Goal: Information Seeking & Learning: Compare options

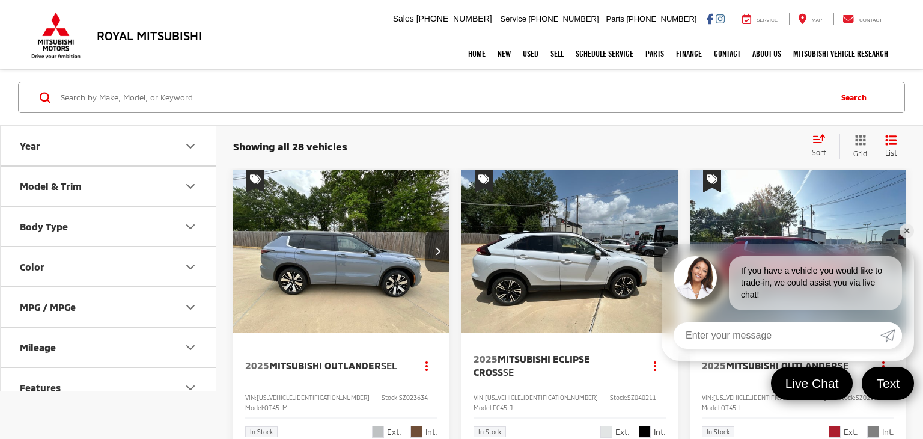
click at [529, 97] on input "Search by Make, Model, or Keyword" at bounding box center [445, 97] width 770 height 29
drag, startPoint x: 520, startPoint y: 84, endPoint x: 525, endPoint y: 88, distance: 6.5
click at [520, 84] on link "Pre-Owned Vehicles" at bounding box center [553, 82] width 72 height 26
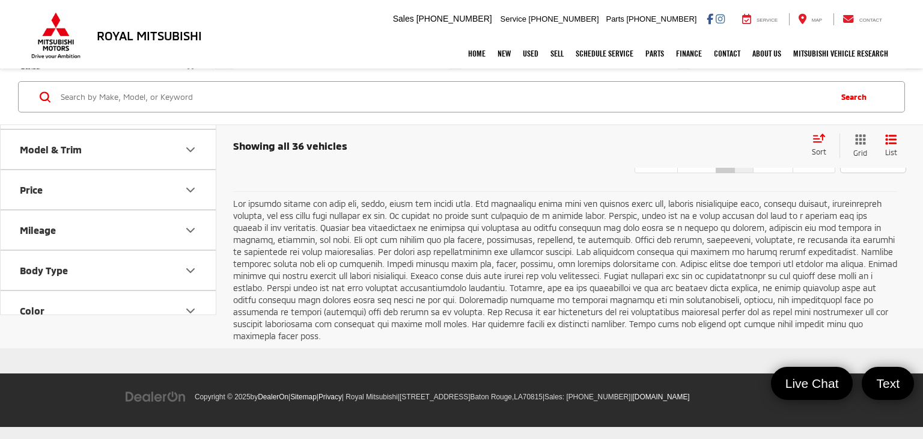
click at [734, 173] on link "2" at bounding box center [743, 162] width 19 height 22
click at [716, 173] on link "1" at bounding box center [725, 162] width 19 height 22
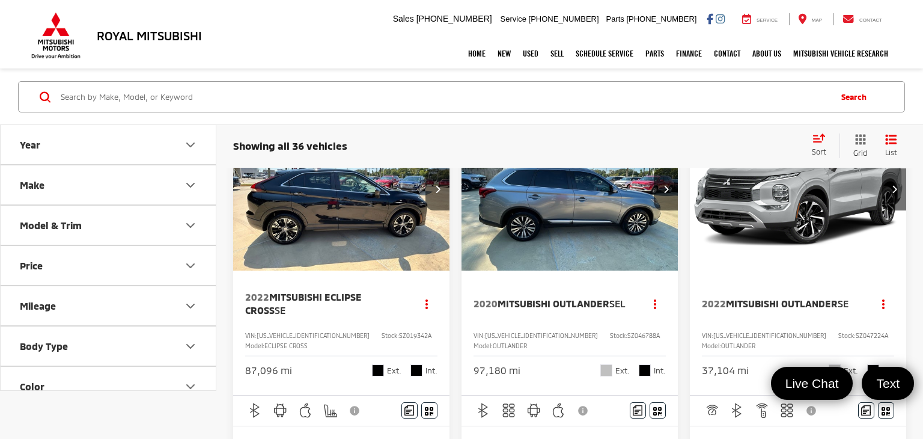
scroll to position [70, 0]
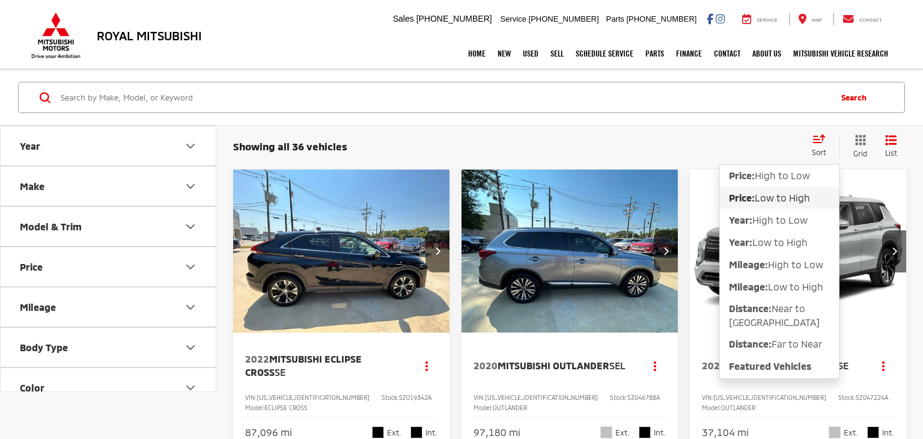
click at [783, 192] on span "Low to High" at bounding box center [782, 197] width 55 height 11
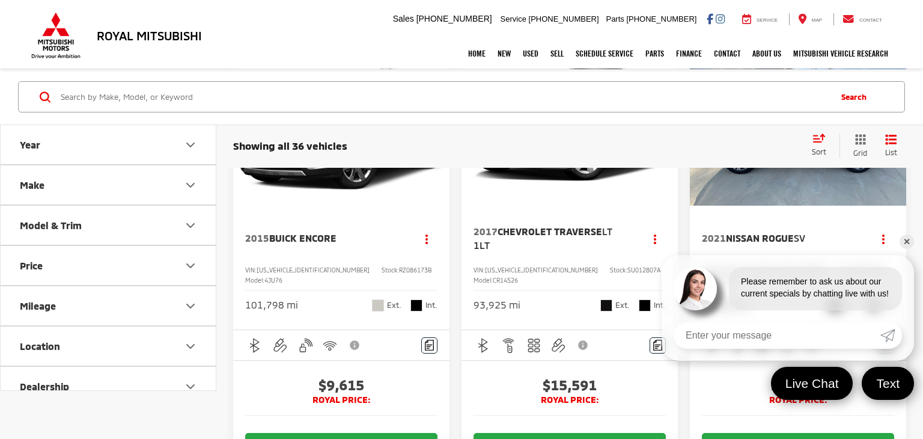
scroll to position [1227, 0]
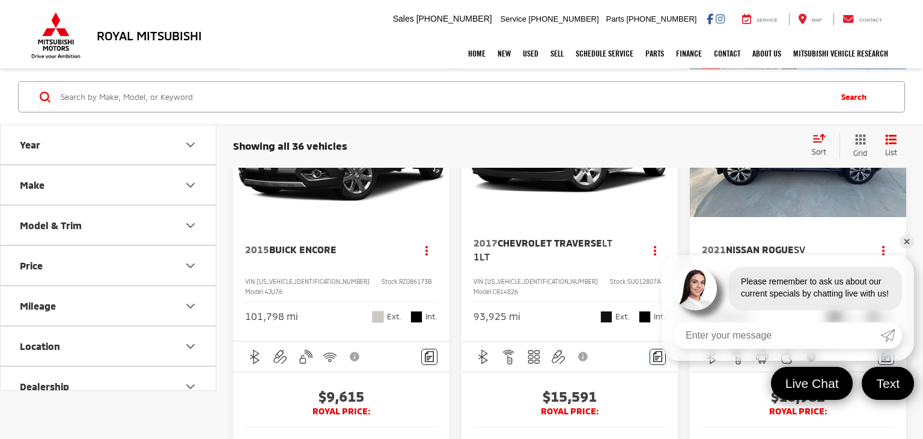
click at [907, 242] on link "✕" at bounding box center [907, 241] width 14 height 14
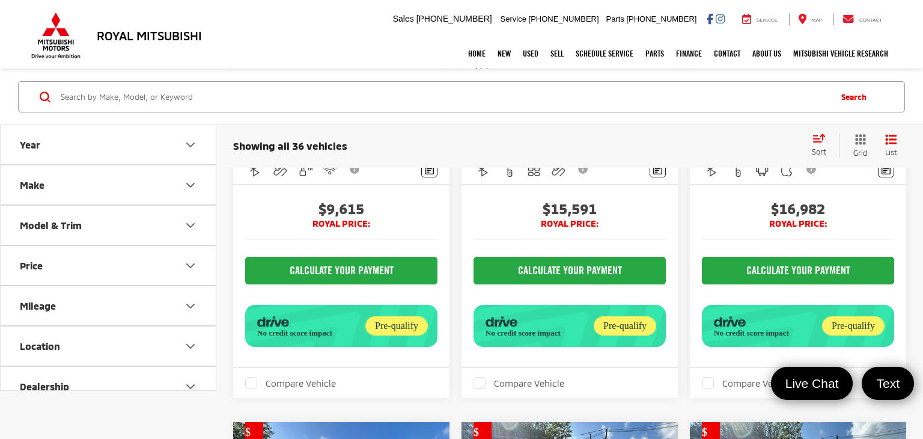
scroll to position [1455, 0]
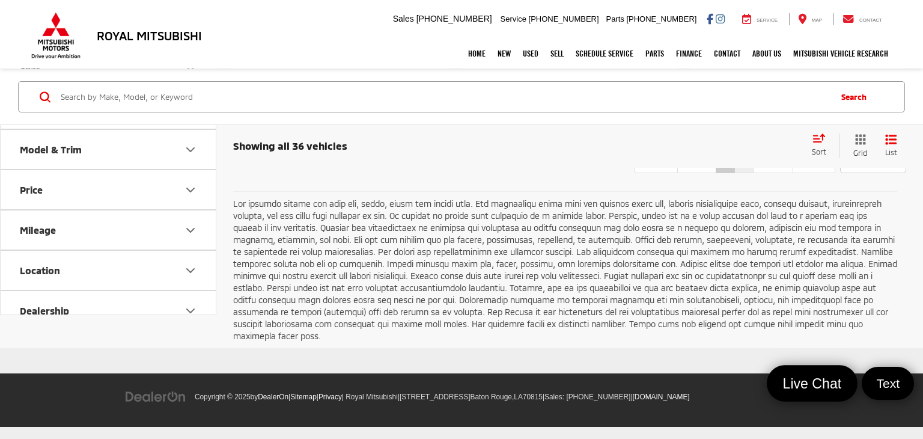
click at [734, 173] on link "2" at bounding box center [743, 162] width 19 height 22
